Goal: Check status

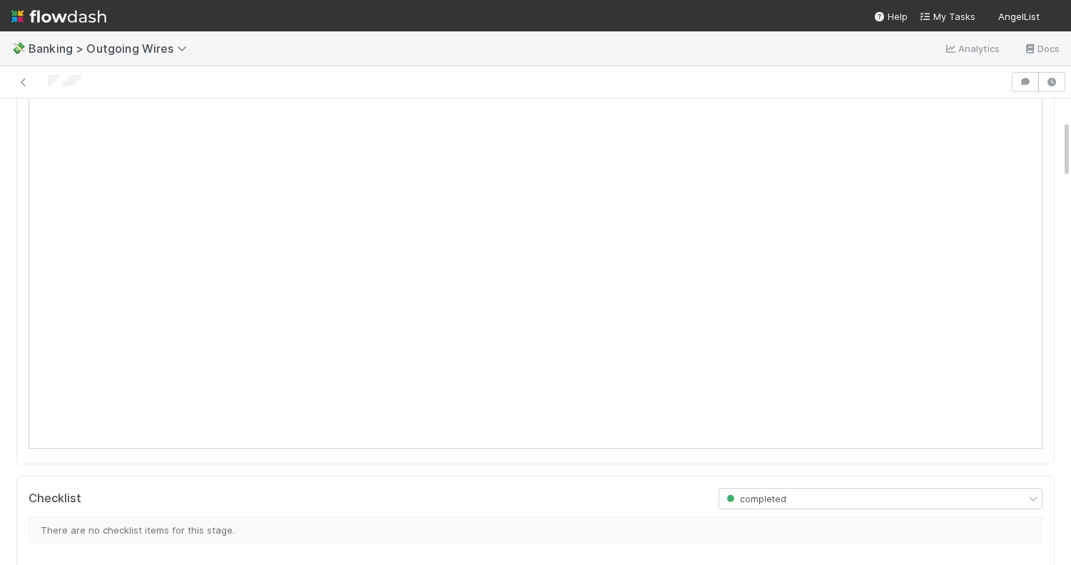
scroll to position [201, 0]
